Goal: Task Accomplishment & Management: Manage account settings

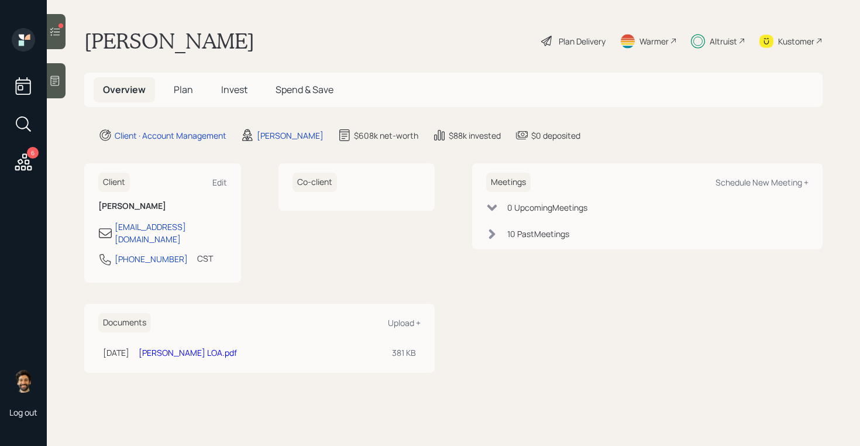
click at [225, 90] on span "Invest" at bounding box center [234, 89] width 26 height 13
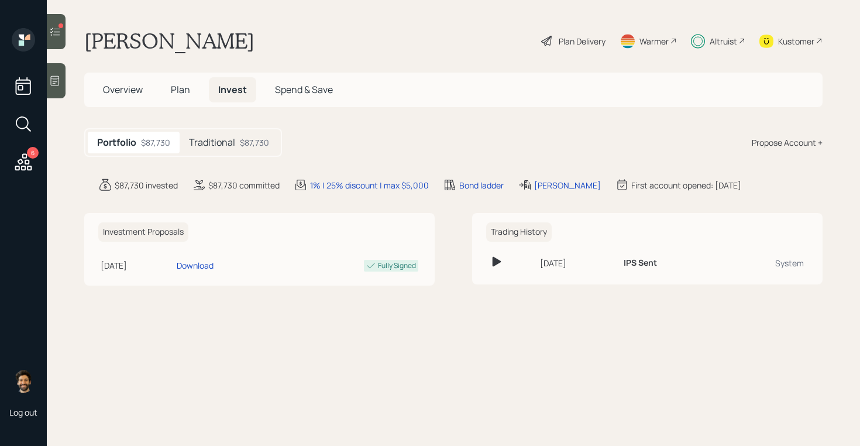
click at [218, 140] on h5 "Traditional" at bounding box center [212, 142] width 46 height 11
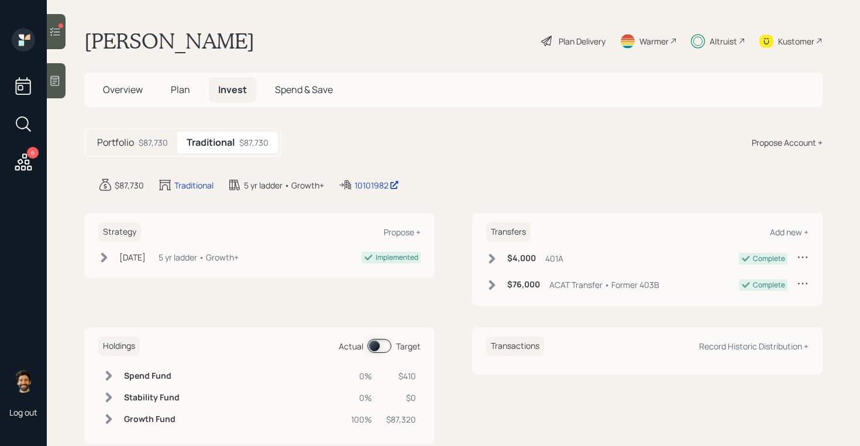
click at [387, 343] on span at bounding box center [379, 346] width 24 height 14
click at [30, 160] on icon at bounding box center [23, 162] width 21 height 21
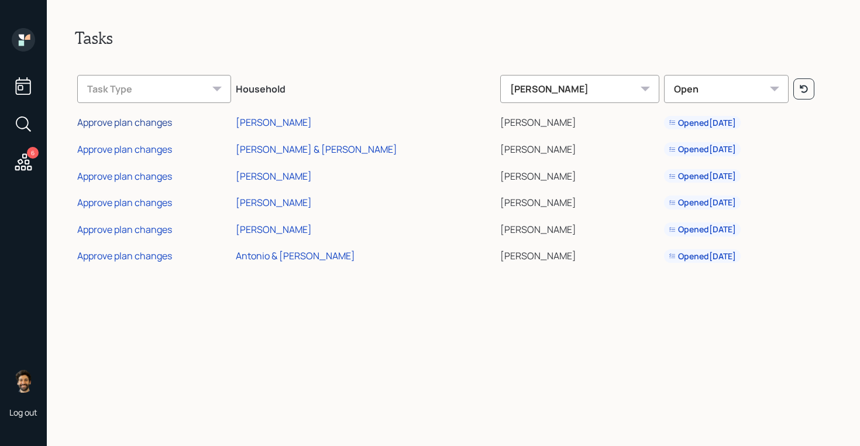
click at [114, 123] on div "Approve plan changes" at bounding box center [124, 122] width 95 height 13
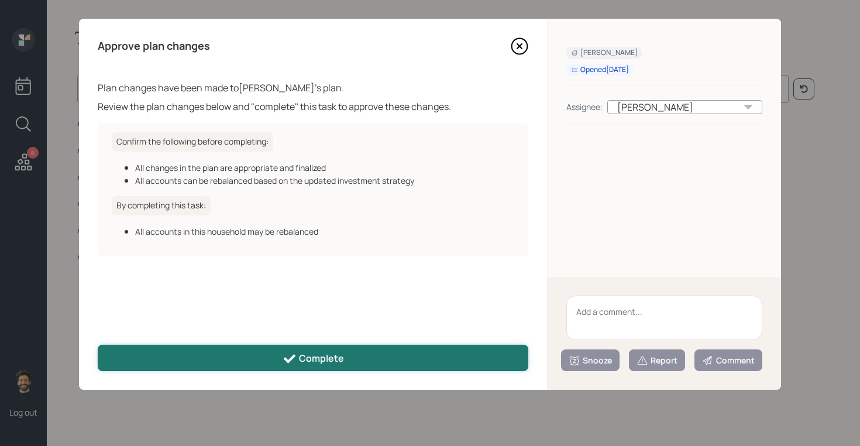
click at [278, 359] on button "Complete" at bounding box center [313, 358] width 431 height 26
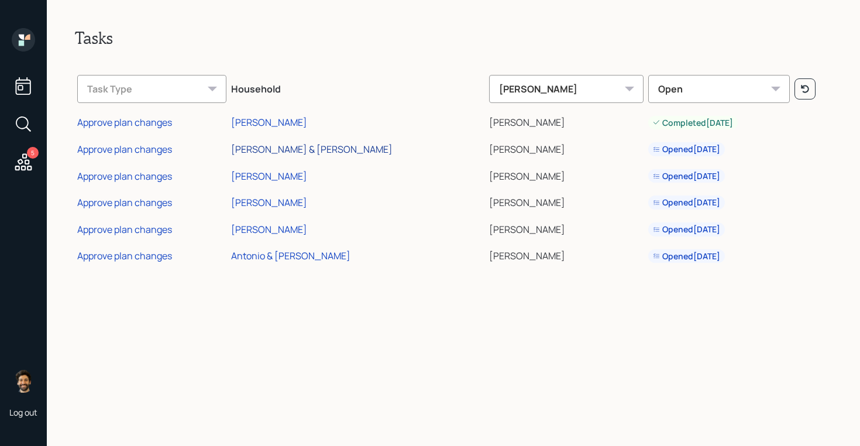
click at [284, 144] on div "[PERSON_NAME] & [PERSON_NAME]" at bounding box center [311, 149] width 161 height 13
